Goal: Complete application form

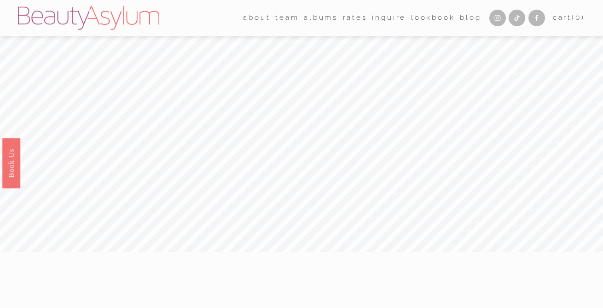
click at [393, 17] on link "Inquire" at bounding box center [389, 18] width 34 height 14
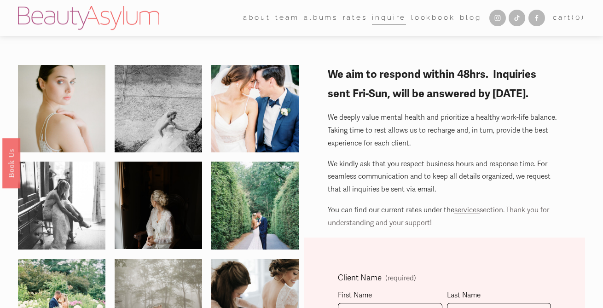
scroll to position [130, 0]
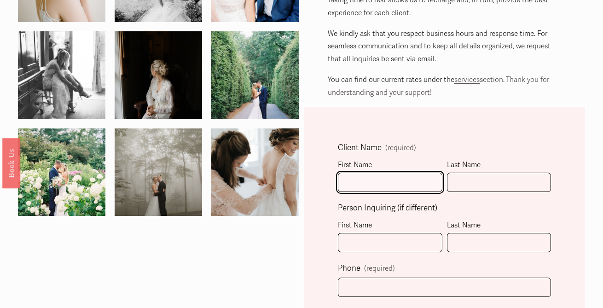
click at [365, 188] on input "First Name" at bounding box center [390, 183] width 105 height 20
type input "Rachel"
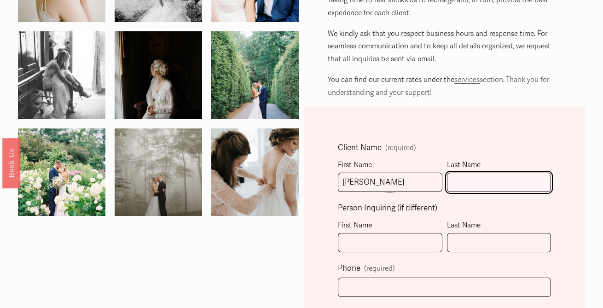
type input "Johnson"
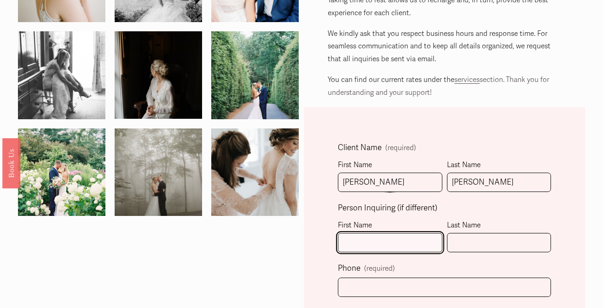
type input "Rachel"
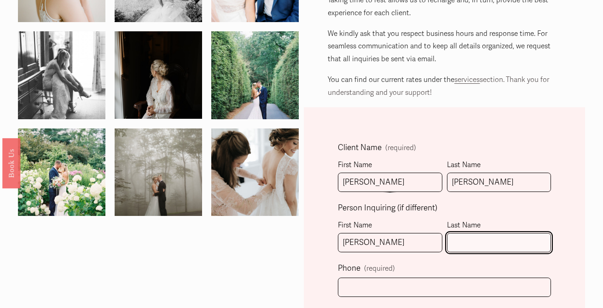
type input "Johnson"
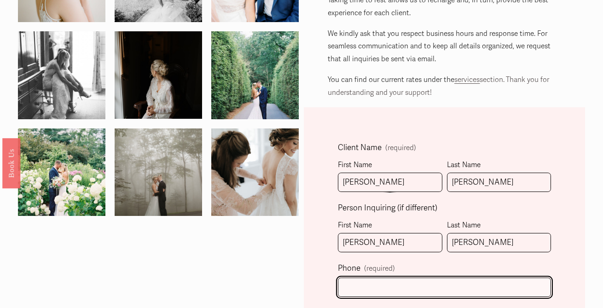
type input "(281) 825-9452"
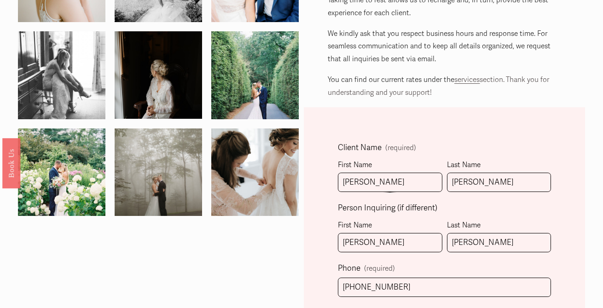
type input "racheljohnson_26@aol.com"
type input "(281) 825-9452"
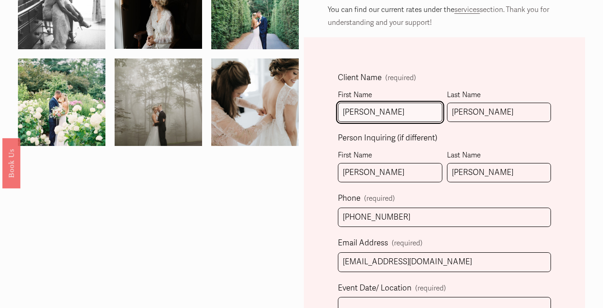
scroll to position [201, 0]
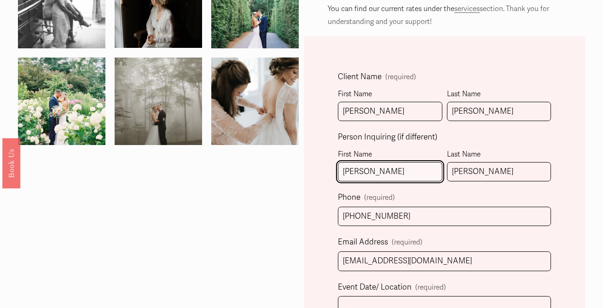
click at [373, 166] on input "Rachel" at bounding box center [390, 172] width 105 height 20
drag, startPoint x: 378, startPoint y: 169, endPoint x: 322, endPoint y: 165, distance: 56.4
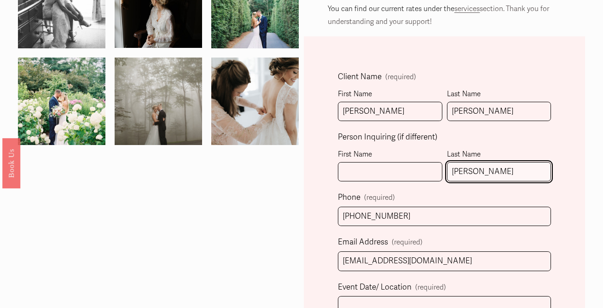
drag, startPoint x: 515, startPoint y: 169, endPoint x: 409, endPoint y: 159, distance: 107.3
click at [411, 160] on fieldset "Person Inquiring (if different) First Name Last Name Johnson" at bounding box center [445, 160] width 214 height 60
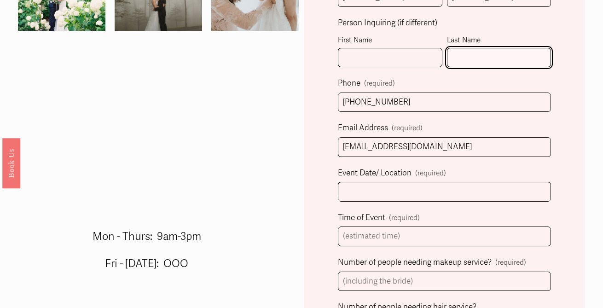
scroll to position [318, 0]
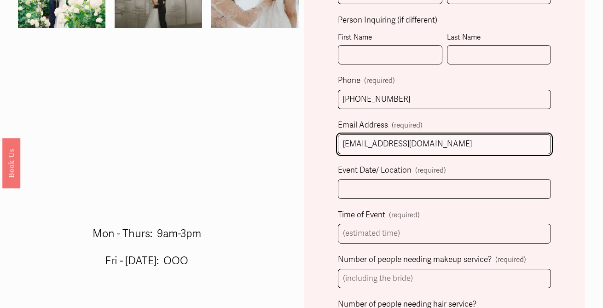
click at [441, 142] on input "racheljohnson_26@aol.com" at bounding box center [445, 145] width 214 height 20
drag, startPoint x: 461, startPoint y: 142, endPoint x: 287, endPoint y: 146, distance: 174.2
click at [287, 146] on div "We aim to respond within 48hrs. Inquiries sent Fri-Sun, will be answered by Mon…" at bounding box center [301, 241] width 603 height 988
type input "rdpippin26@gmail.com"
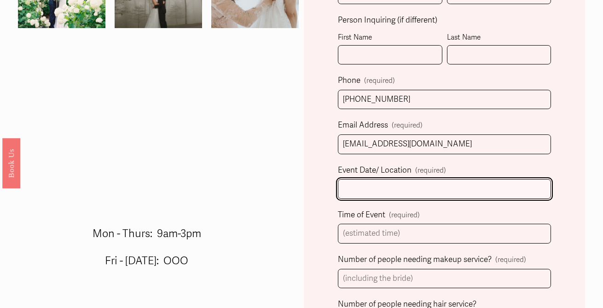
click at [360, 192] on input "Event Date/ Location (required)" at bounding box center [445, 189] width 214 height 20
type input "06/12/2026 at Old Edwards Inn in Highlands, NC"
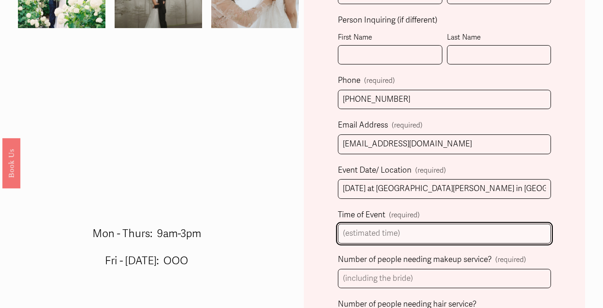
click at [376, 233] on input "Time of Event (required)" at bounding box center [445, 234] width 214 height 20
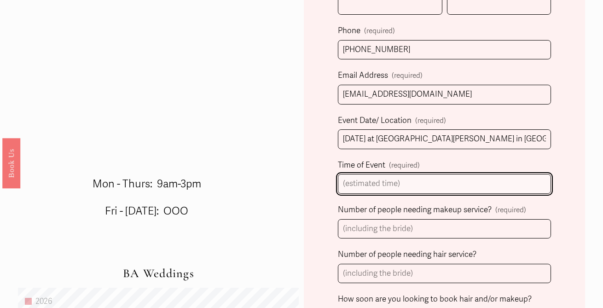
scroll to position [370, 0]
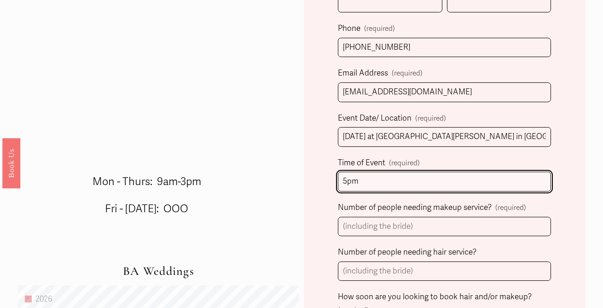
type input "5pm"
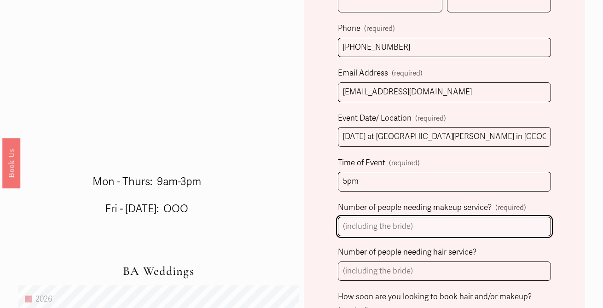
click at [353, 224] on input "Number of people needing makeup service? (required)" at bounding box center [445, 227] width 214 height 20
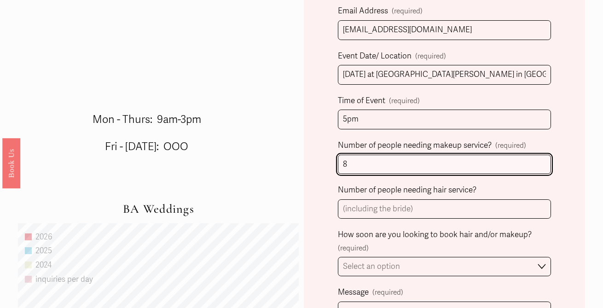
scroll to position [432, 0]
type input "8"
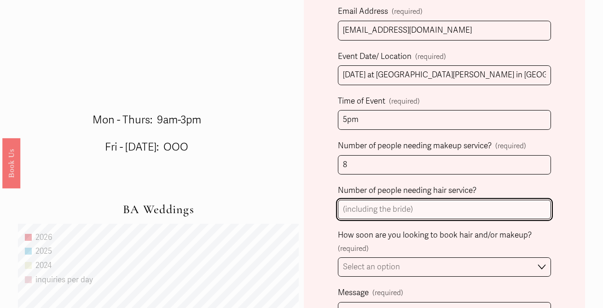
click at [393, 212] on input "Number of people needing hair service?" at bounding box center [445, 210] width 214 height 20
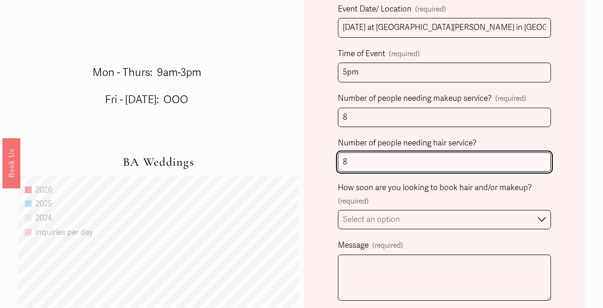
scroll to position [479, 0]
type input "8"
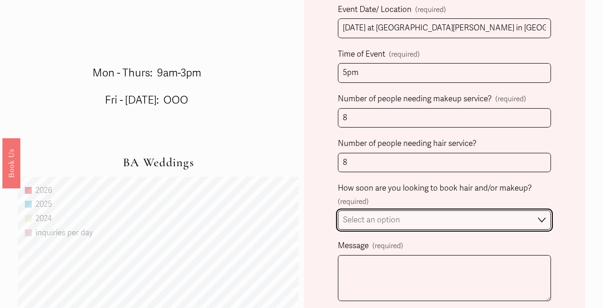
click at [392, 218] on select "Select an option Immediately 1-2 weeks I'm looking for information & not ready …" at bounding box center [445, 221] width 214 height 20
select select "1-2 weeks"
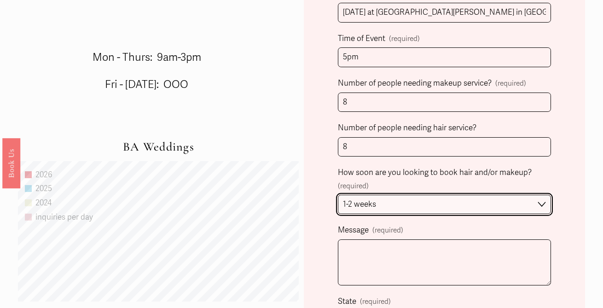
scroll to position [507, 0]
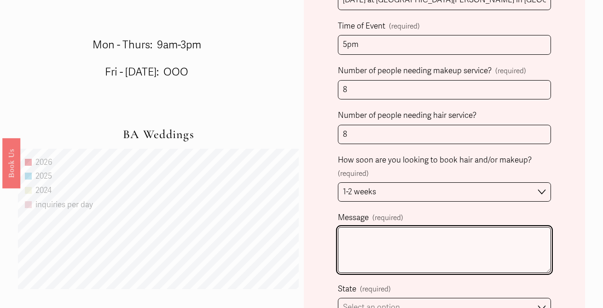
click at [377, 235] on textarea "Message (required)" at bounding box center [445, 250] width 214 height 46
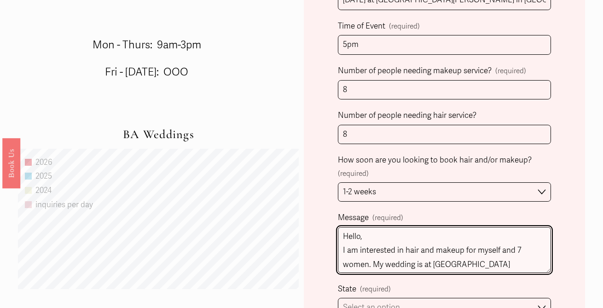
scroll to position [11, 0]
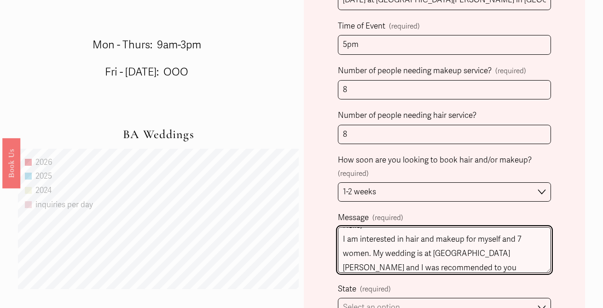
drag, startPoint x: 517, startPoint y: 253, endPoint x: 500, endPoint y: 252, distance: 16.6
click at [500, 253] on textarea "Hello, I am interested in hair and makeup for myself and 7 women. My wedding is…" at bounding box center [445, 250] width 214 height 46
click at [426, 269] on textarea "Hello, I am interested in hair and makeup for myself and 7 women. My wedding is…" at bounding box center [445, 250] width 214 height 46
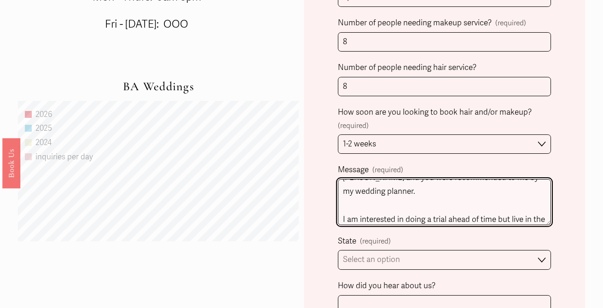
scroll to position [558, 0]
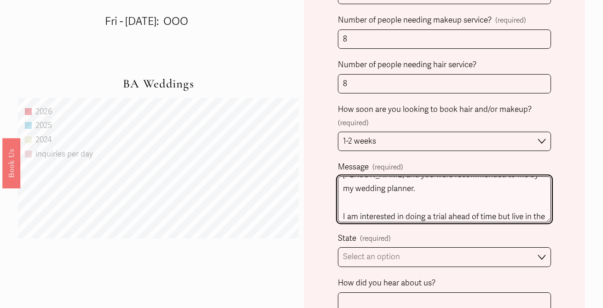
click at [437, 217] on textarea "Hello, I am interested in hair and makeup for myself and 7 women. My wedding is…" at bounding box center [445, 199] width 214 height 46
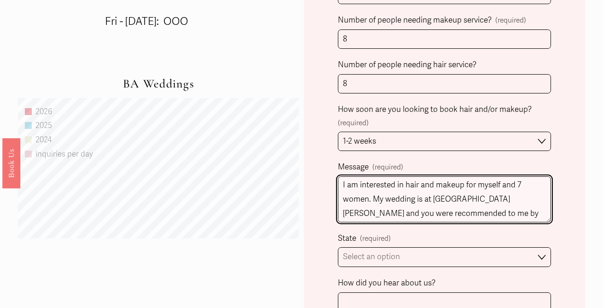
scroll to position [0, 0]
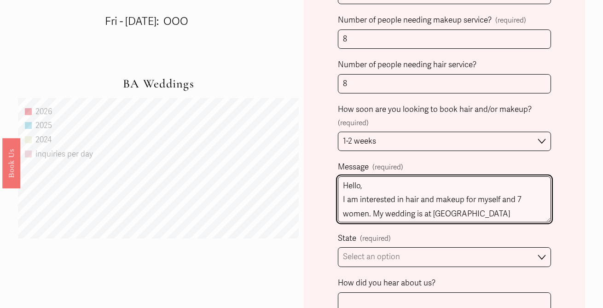
drag, startPoint x: 449, startPoint y: 217, endPoint x: 322, endPoint y: 163, distance: 137.9
click at [322, 163] on div "Client Name (required) First Name Rachel Last Name Johnson Person Inquiring (if…" at bounding box center [444, 53] width 281 height 746
paste textarea "I am getting married at Old Edwards Inn in Highlands, NC next June and was refe…"
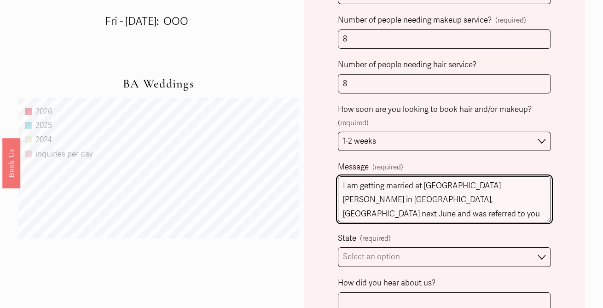
click at [342, 187] on textarea "I am getting married at Old Edwards Inn in Highlands, NC next June and was refe…" at bounding box center [445, 199] width 214 height 46
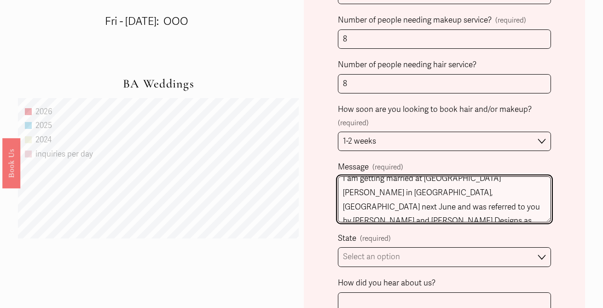
scroll to position [23, 0]
drag, startPoint x: 502, startPoint y: 192, endPoint x: 475, endPoint y: 192, distance: 26.7
click at [475, 192] on textarea "Hello, I am getting married at Old Edwards Inn in Highlands, NC next June and w…" at bounding box center [445, 199] width 214 height 46
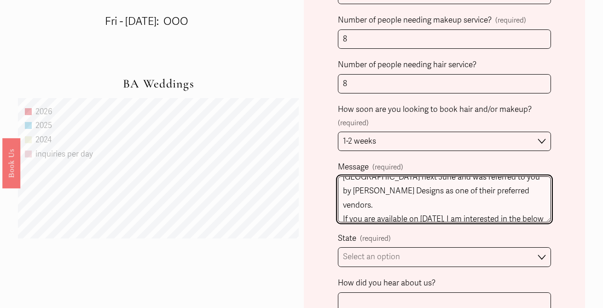
scroll to position [52, 0]
click at [381, 206] on textarea "Hello, I am getting married at Old Edwards Inn in Highlands, NC next June and w…" at bounding box center [445, 199] width 214 height 46
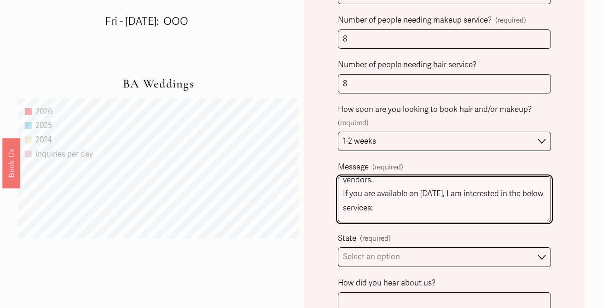
scroll to position [79, 0]
click at [486, 205] on textarea "Hello, I am getting married at Old Edwards Inn in Highlands, NC next June and w…" at bounding box center [445, 199] width 214 height 46
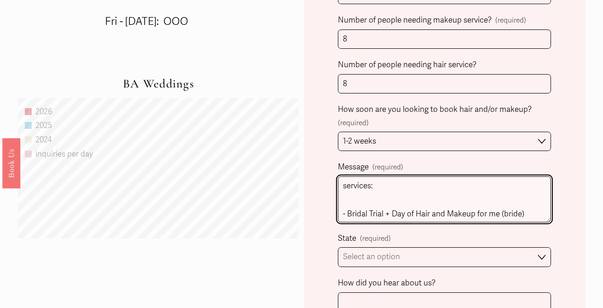
scroll to position [100, 0]
click at [422, 215] on textarea "Hello, I am getting married at Old Edwards Inn in Highlands, NC next June and w…" at bounding box center [445, 199] width 214 height 46
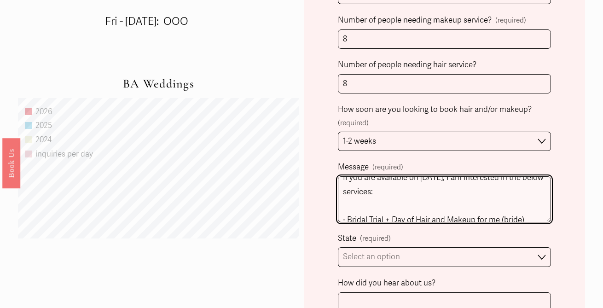
scroll to position [92, 0]
click at [348, 189] on textarea "Hello, I am getting married at Old Edwards Inn in Highlands, NC next June and w…" at bounding box center [445, 199] width 214 height 46
click at [390, 196] on textarea "Hello, I am getting married at Old Edwards Inn in Highlands, NC next June and w…" at bounding box center [445, 199] width 214 height 46
drag, startPoint x: 385, startPoint y: 207, endPoint x: 420, endPoint y: 188, distance: 39.8
click at [420, 188] on textarea "Hello, I am getting married at Old Edwards Inn in Highlands, NC next June and w…" at bounding box center [445, 199] width 214 height 46
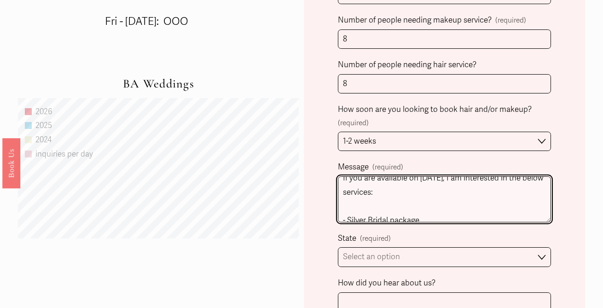
scroll to position [102, 0]
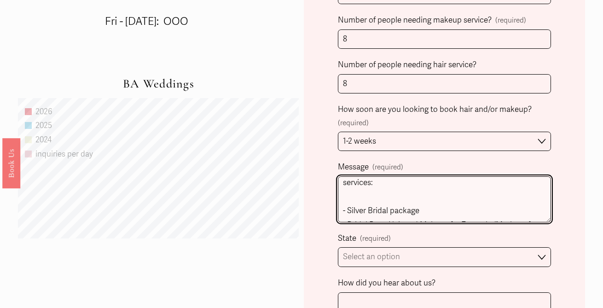
click at [421, 211] on textarea "Hello, I am getting married at Old Edwards Inn in Highlands, NC next June and w…" at bounding box center [445, 199] width 214 height 46
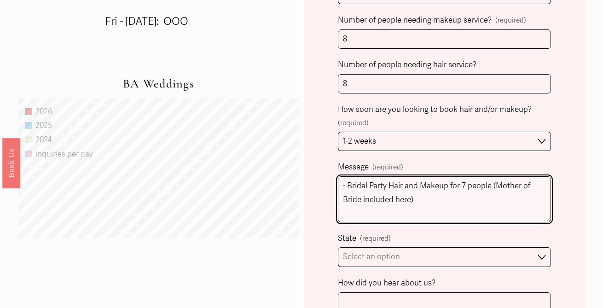
scroll to position [143, 0]
click at [470, 180] on textarea "Hello, I am getting married at Old Edwards Inn in Highlands, NC next June and w…" at bounding box center [445, 199] width 214 height 46
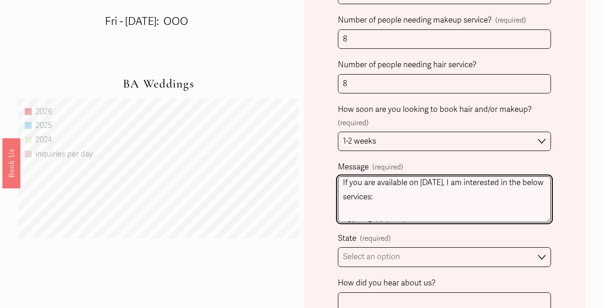
scroll to position [74, 0]
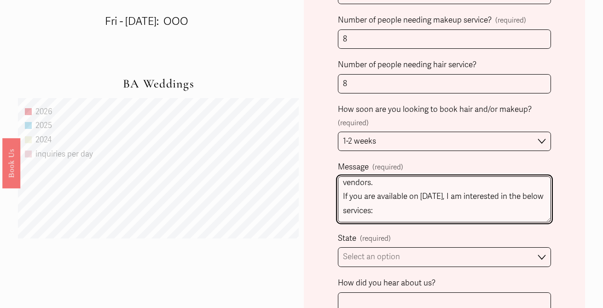
click at [369, 200] on textarea "Hello, I am getting married at Old Edwards Inn in Highlands, NC next June and w…" at bounding box center [445, 199] width 214 height 46
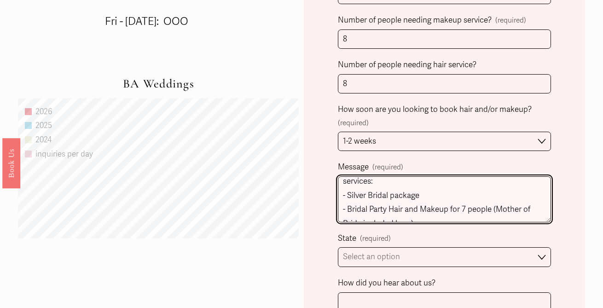
scroll to position [107, 0]
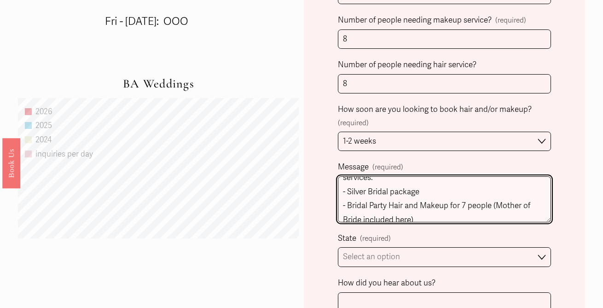
click at [342, 207] on textarea "Hello, I am getting married at Old Edwards Inn in Highlands, NC next June and w…" at bounding box center [445, 199] width 214 height 46
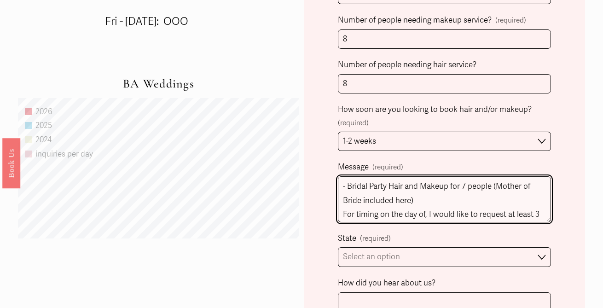
scroll to position [137, 0]
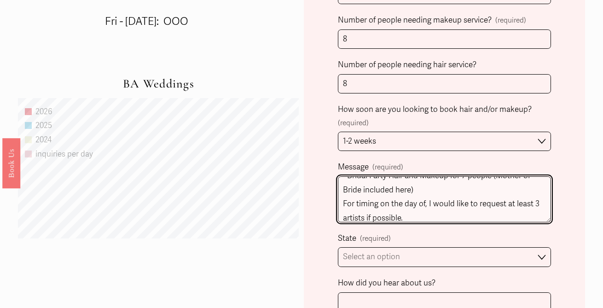
click at [393, 206] on textarea "Hello, I am getting married at Old Edwards Inn in Highlands, NC next June and w…" at bounding box center [445, 199] width 214 height 46
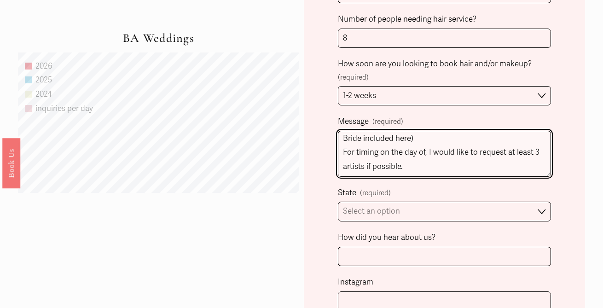
scroll to position [604, 0]
type textarea "Hello, I am getting married at Old Edwards Inn in Highlands, NC next June and w…"
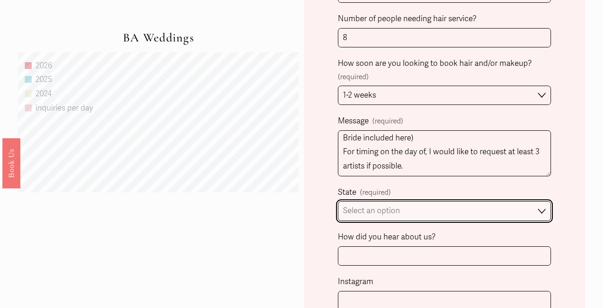
click at [477, 214] on select "Select an option Please Select One Atlanta, GA Charlotte, NC Charleston, SC Des…" at bounding box center [445, 211] width 214 height 20
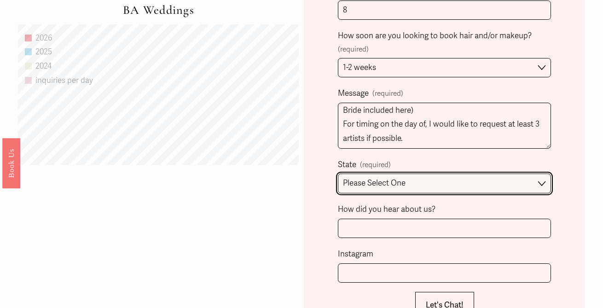
scroll to position [643, 0]
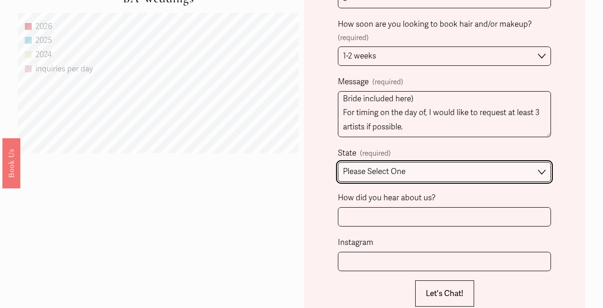
click at [428, 176] on select "Please Select One Atlanta, GA Charlotte, NC Charleston, SC Destination Wedding" at bounding box center [445, 172] width 214 height 20
click at [419, 172] on select "Please Select One Atlanta, GA Charlotte, NC Charleston, SC Destination Wedding" at bounding box center [445, 172] width 214 height 20
select select "Destination Wedding"
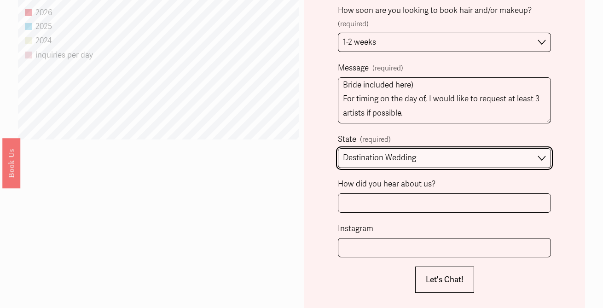
scroll to position [657, 0]
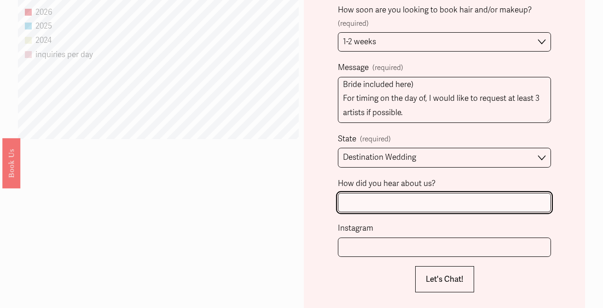
click at [375, 205] on input "How did you hear about us?" at bounding box center [445, 203] width 214 height 20
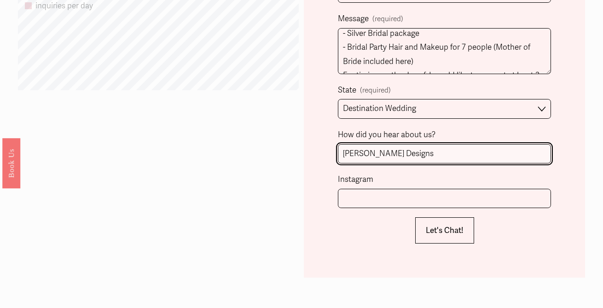
scroll to position [707, 0]
type input "Lindsey Wise Designs"
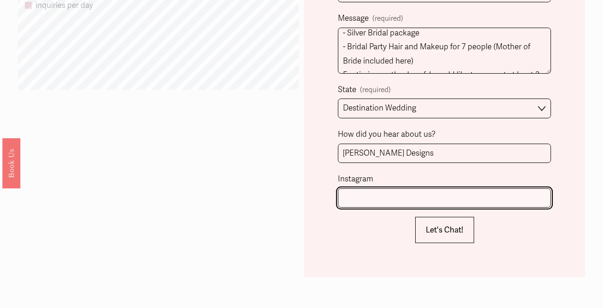
click at [368, 203] on input "Instagram" at bounding box center [445, 198] width 214 height 20
type input "@rachel_j28"
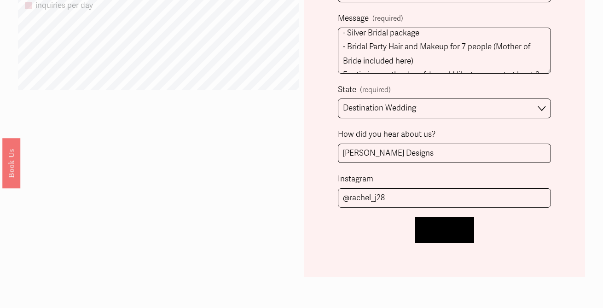
click at [441, 228] on span "Let's Chat!" at bounding box center [445, 230] width 38 height 10
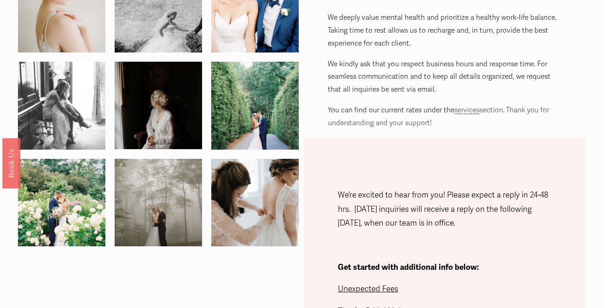
scroll to position [0, 0]
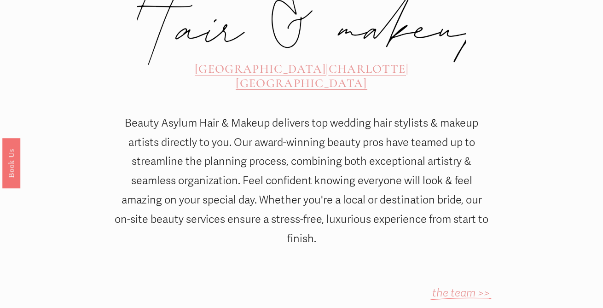
scroll to position [399, 0]
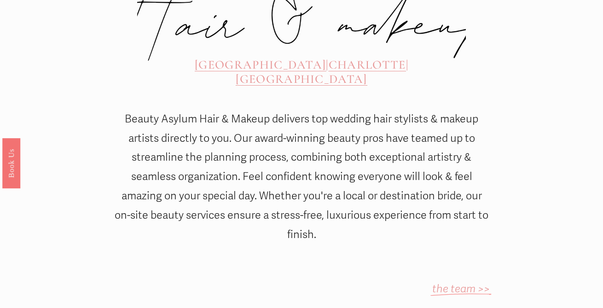
click at [205, 58] on span "[GEOGRAPHIC_DATA]" at bounding box center [260, 65] width 131 height 15
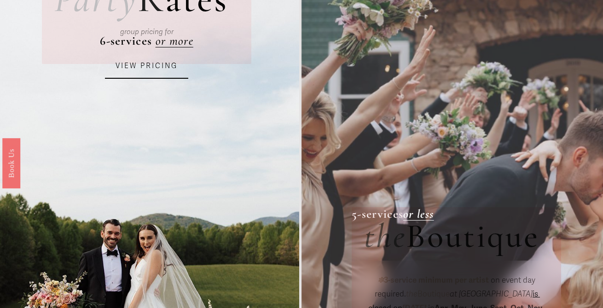
scroll to position [96, 0]
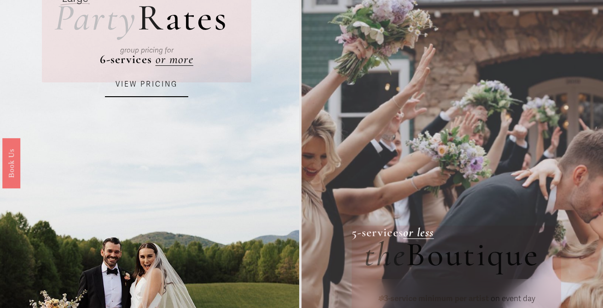
click at [141, 79] on link "VIEW PRICING" at bounding box center [146, 84] width 83 height 25
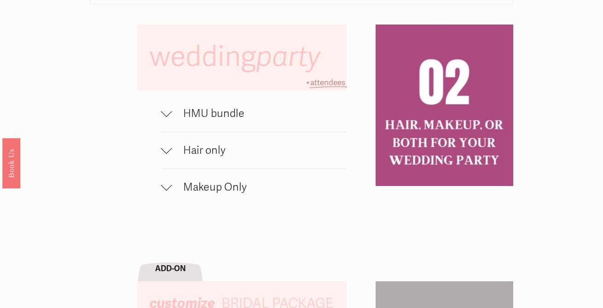
scroll to position [558, 0]
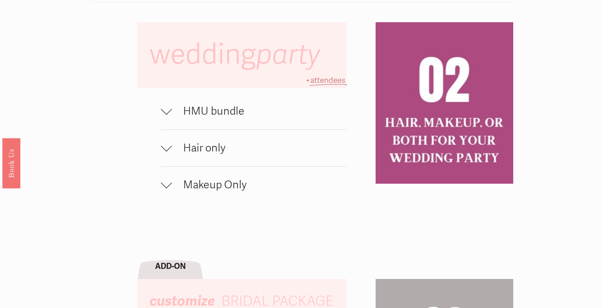
click at [251, 102] on button "HMU bundle" at bounding box center [254, 111] width 186 height 36
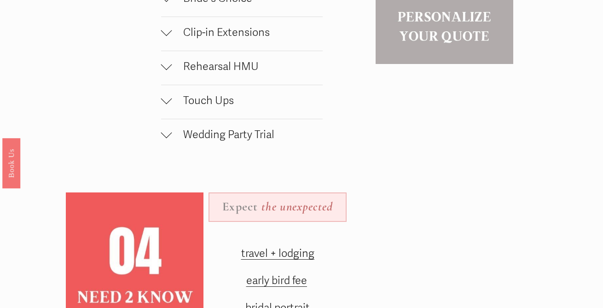
scroll to position [971, 0]
click at [237, 67] on span "Rehearsal HMU" at bounding box center [247, 65] width 151 height 13
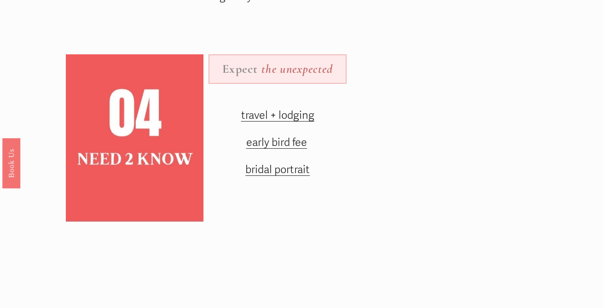
scroll to position [1171, 0]
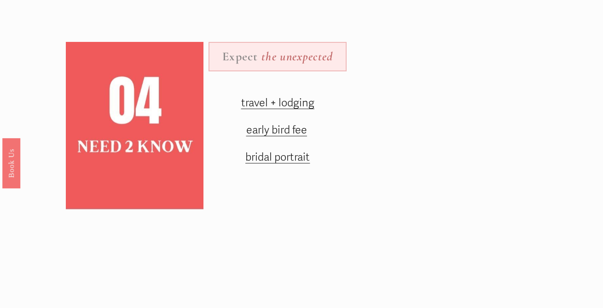
click at [269, 105] on span "travel + lodging" at bounding box center [277, 102] width 73 height 13
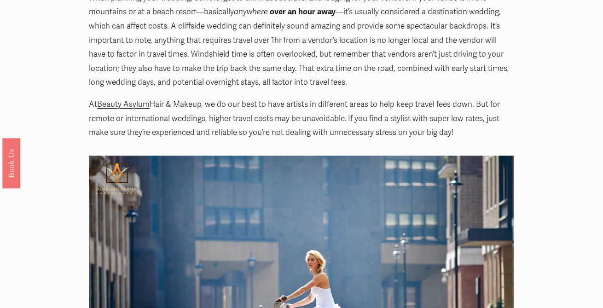
scroll to position [186, 0]
